Goal: Task Accomplishment & Management: Manage account settings

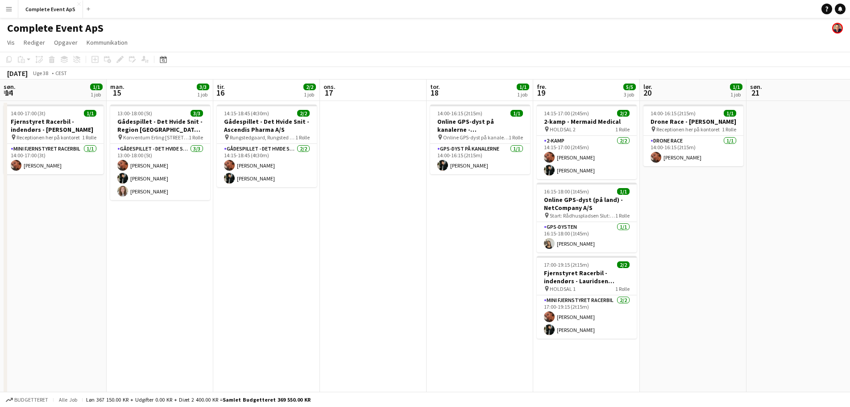
scroll to position [0, 307]
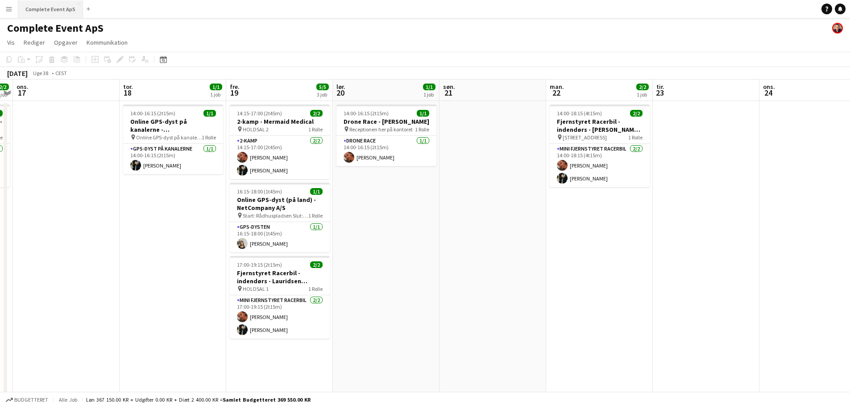
click at [47, 13] on button "Complete Event ApS Luk" at bounding box center [50, 8] width 65 height 17
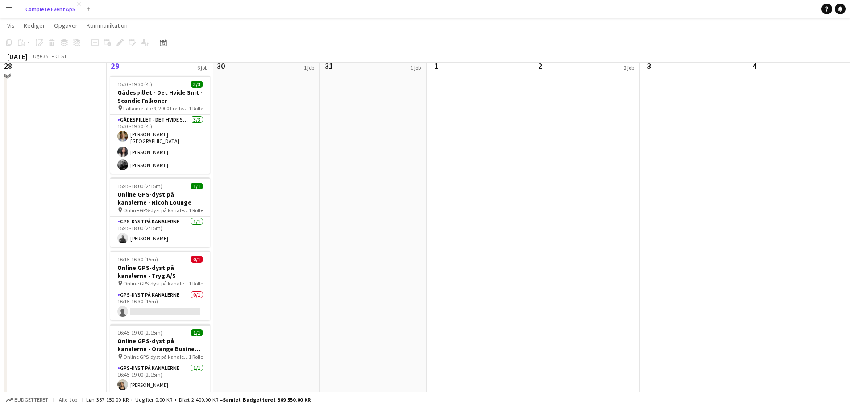
scroll to position [208, 0]
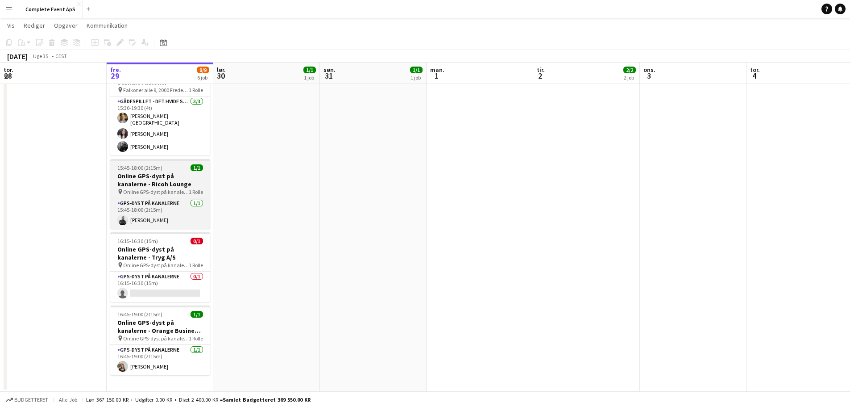
click at [170, 166] on app-job-card "15:45-18:00 (2t15m) 1/1 Online GPS-dyst på kanalerne - Ricoh Lounge pin Online …" at bounding box center [160, 194] width 100 height 70
click at [170, 166] on div "15:45-18:00 (2t15m) 1/1" at bounding box center [160, 167] width 100 height 7
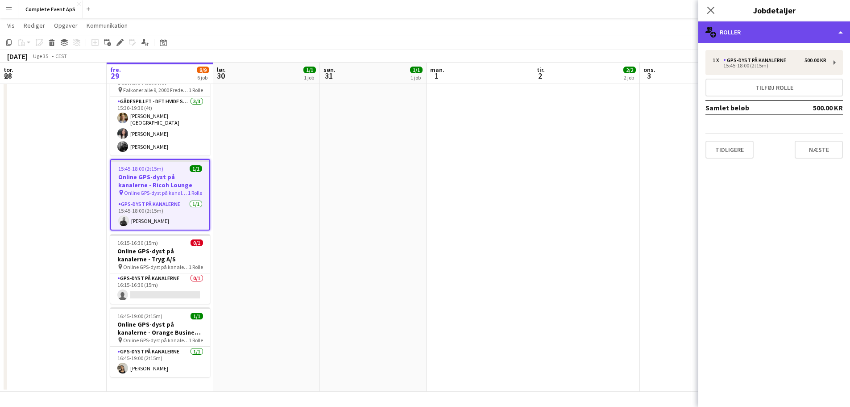
click at [804, 33] on div "multiple-users-add Roller" at bounding box center [775, 31] width 152 height 21
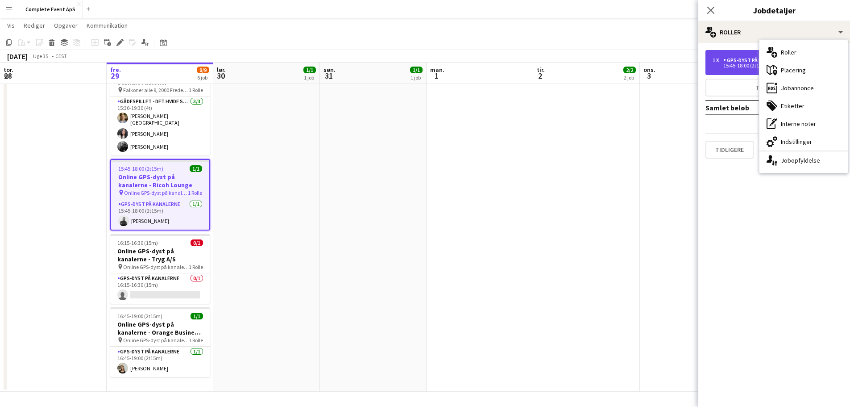
click at [729, 58] on div "GPS-dyst på kanalerne" at bounding box center [757, 60] width 67 height 6
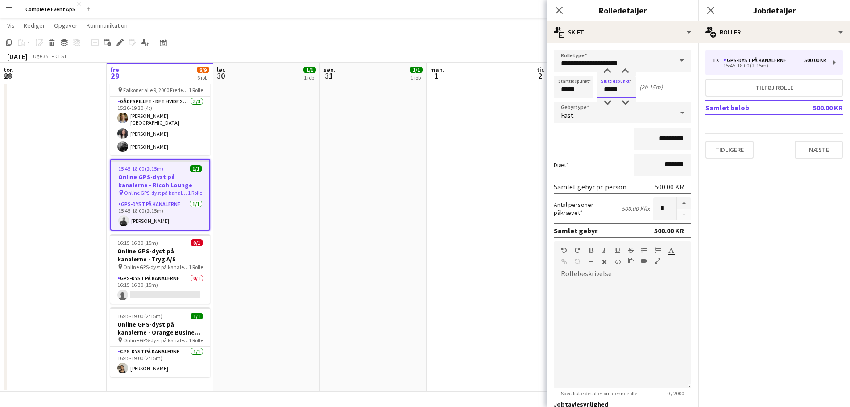
drag, startPoint x: 619, startPoint y: 93, endPoint x: 596, endPoint y: 93, distance: 22.8
click at [596, 93] on div "Starttidspunkt ***** Sluttidspunkt ***** (2h 15m)" at bounding box center [623, 87] width 138 height 22
type input "*****"
click at [506, 179] on app-date-cell at bounding box center [480, 142] width 107 height 500
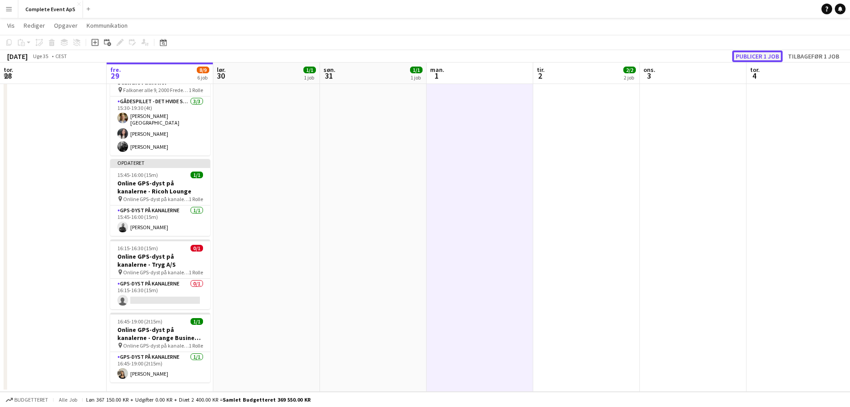
click at [747, 56] on button "Publicer 1 job" at bounding box center [758, 56] width 50 height 12
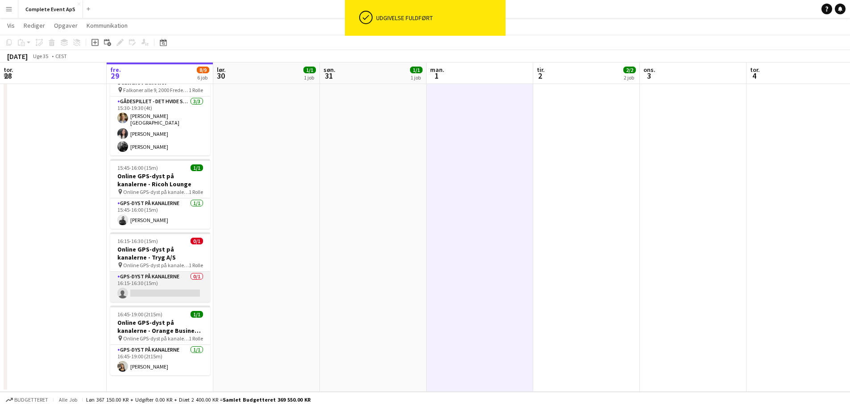
click at [160, 277] on app-card-role "GPS-dyst på kanalerne 0/1 16:15-16:30 (15m) single-neutral-actions" at bounding box center [160, 286] width 100 height 30
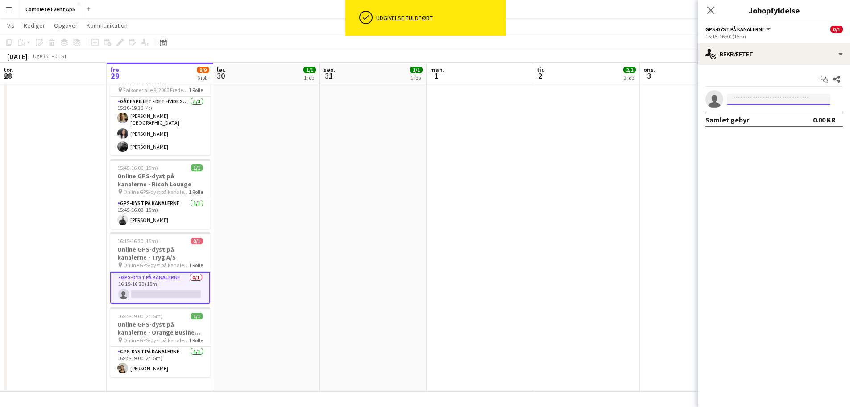
click at [753, 98] on input at bounding box center [779, 99] width 104 height 11
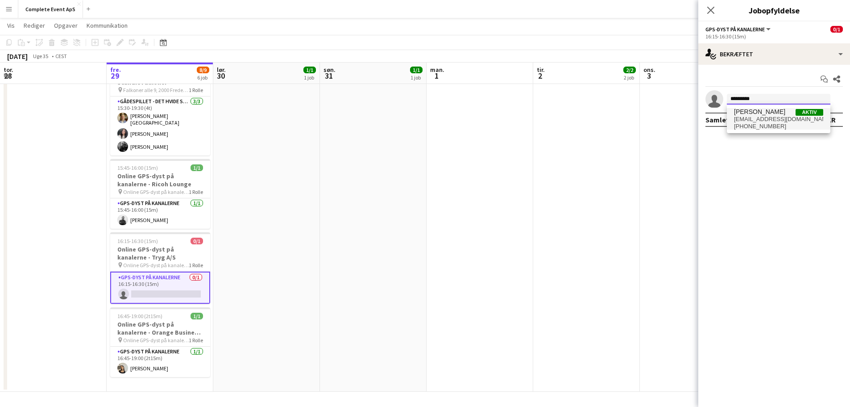
type input "*********"
click at [758, 120] on span "[EMAIL_ADDRESS][DOMAIN_NAME]" at bounding box center [778, 119] width 89 height 7
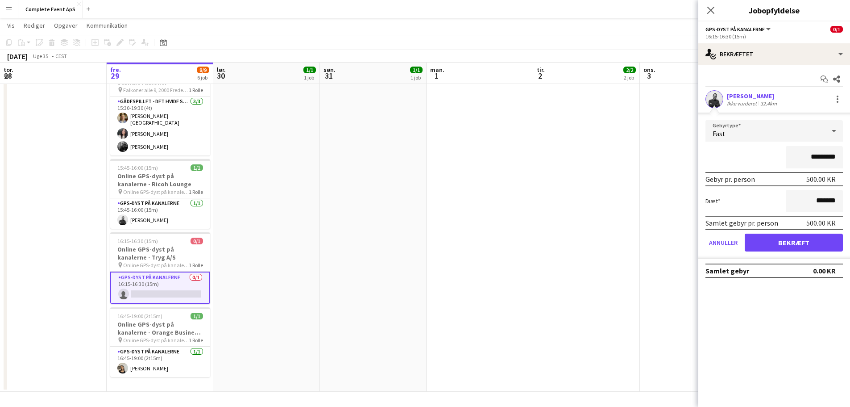
drag, startPoint x: 804, startPoint y: 157, endPoint x: 866, endPoint y: 154, distance: 61.7
click at [850, 154] on html "Menu Boards Boards Boards Alle job Status Arbejdsstyrke Arbejdsstyrke Min arbej…" at bounding box center [425, 99] width 850 height 615
type input "****"
drag, startPoint x: 790, startPoint y: 239, endPoint x: 785, endPoint y: 238, distance: 4.9
click at [790, 239] on button "Bekræft" at bounding box center [794, 242] width 98 height 18
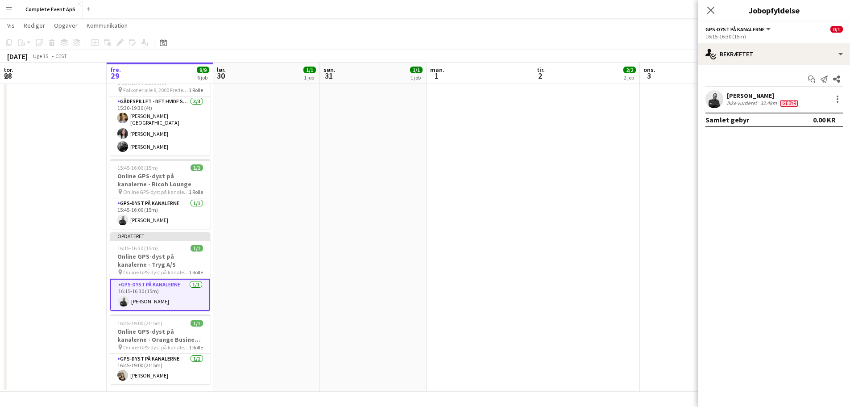
click at [497, 210] on app-date-cell at bounding box center [480, 142] width 107 height 500
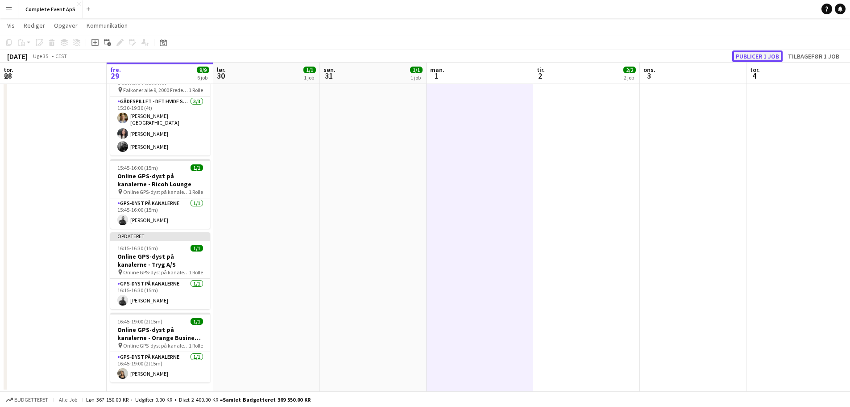
click at [759, 58] on button "Publicer 1 job" at bounding box center [758, 56] width 50 height 12
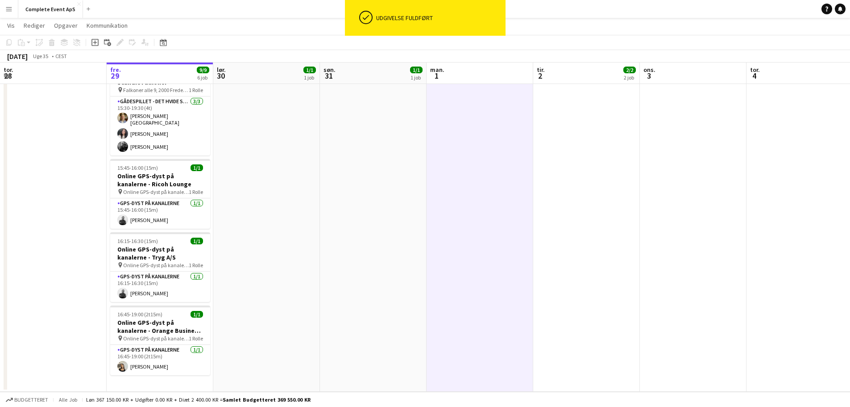
click at [298, 279] on app-date-cell "14:00-16:15 (2t15m) 1/1 Online GPS-dyst på kanalerne - Limepack pin Online GPS-…" at bounding box center [266, 142] width 107 height 500
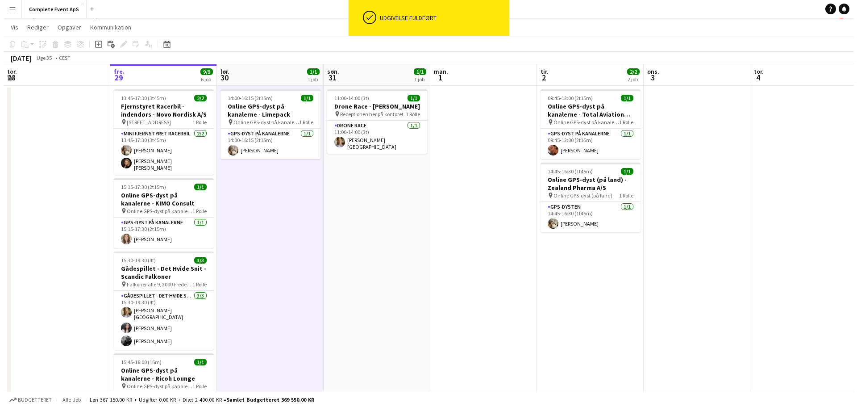
scroll to position [0, 0]
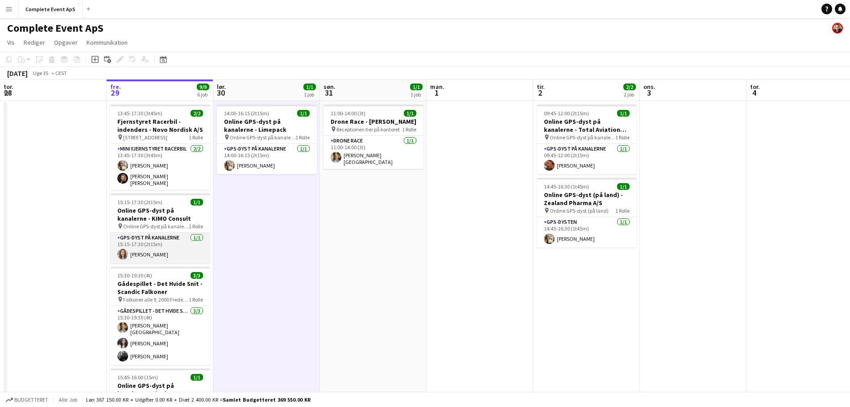
click at [163, 242] on app-card-role "GPS-dyst på kanalerne [DATE] 15:15-17:30 (2t15m) [PERSON_NAME]" at bounding box center [160, 248] width 100 height 30
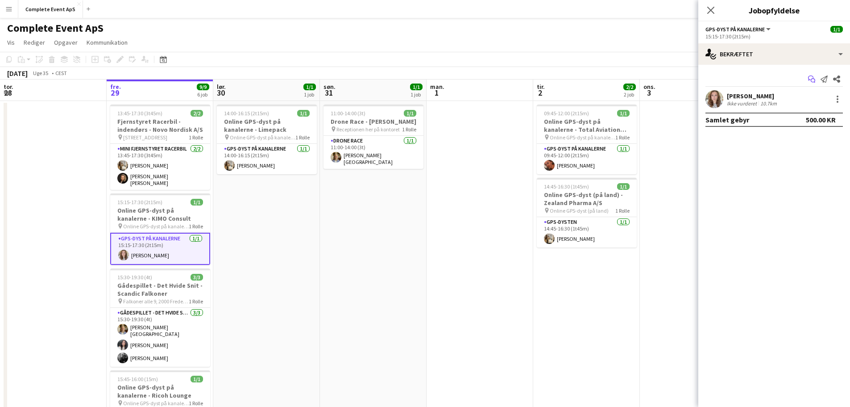
click at [813, 78] on icon "Start chat" at bounding box center [812, 78] width 7 height 7
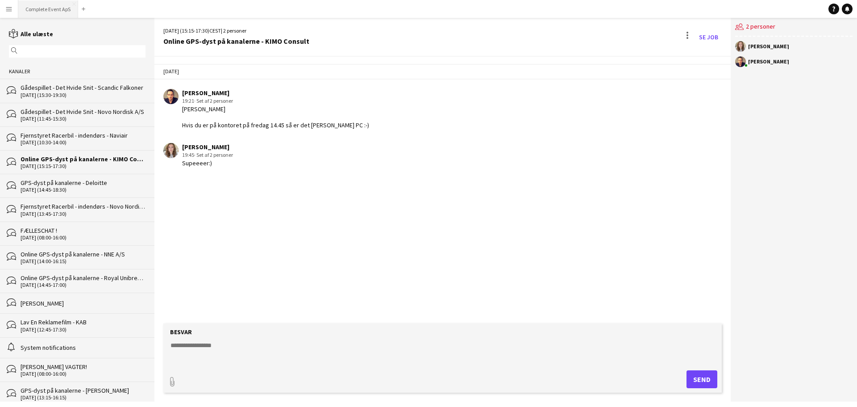
click at [55, 10] on button "Complete Event ApS Luk" at bounding box center [48, 8] width 60 height 17
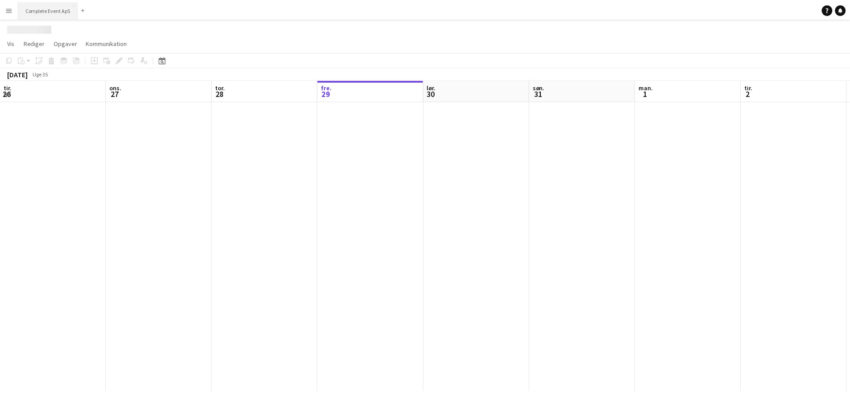
scroll to position [0, 213]
